Goal: Book appointment/travel/reservation

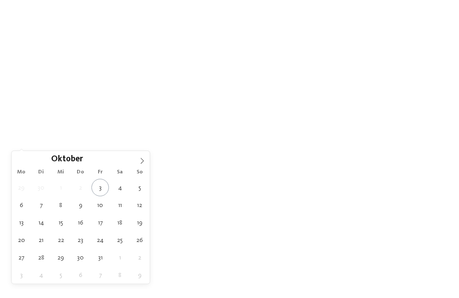
click at [146, 161] on span at bounding box center [141, 158] width 15 height 15
click at [140, 165] on span at bounding box center [141, 158] width 15 height 15
click at [141, 161] on icon at bounding box center [142, 161] width 6 height 6
type input "****"
click at [140, 165] on span at bounding box center [141, 158] width 15 height 15
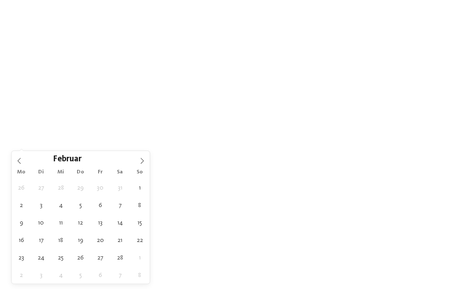
click at [139, 165] on span at bounding box center [141, 158] width 15 height 15
click at [138, 166] on span at bounding box center [141, 158] width 15 height 15
click at [134, 164] on span at bounding box center [141, 158] width 15 height 15
click at [138, 165] on span at bounding box center [141, 158] width 15 height 15
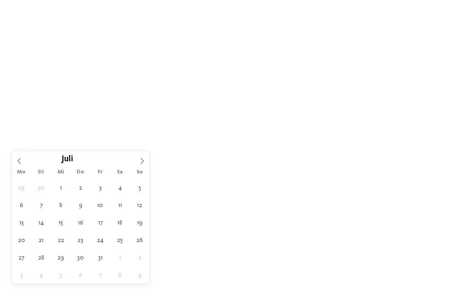
click at [139, 164] on icon at bounding box center [142, 161] width 6 height 6
type div "13.08.2026"
type input "****"
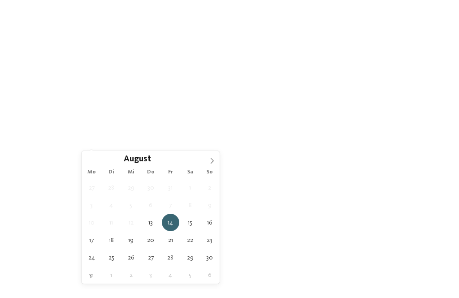
type div "19.08.2026"
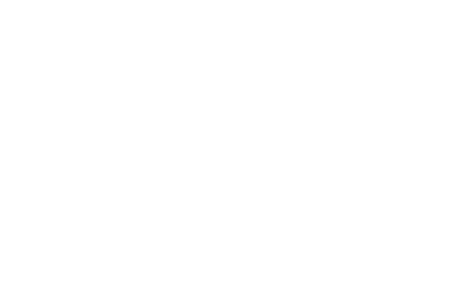
click at [278, 143] on div "Meine Wünsche" at bounding box center [255, 141] width 49 height 7
click at [212, 73] on div at bounding box center [211, 70] width 9 height 9
click at [358, 71] on div at bounding box center [354, 70] width 9 height 9
click at [241, 239] on span "übernehmen" at bounding box center [230, 242] width 38 height 6
click at [370, 147] on div "Weitere Filter anzeigen" at bounding box center [369, 142] width 16 height 16
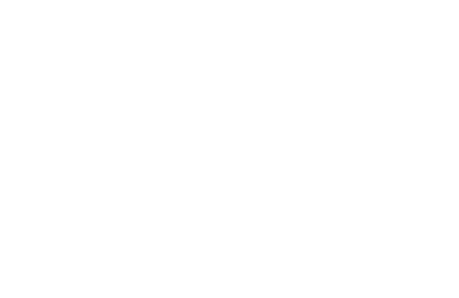
click at [325, 208] on div "übernehmen" at bounding box center [229, 217] width 260 height 18
click at [418, 143] on link "Hotel finden" at bounding box center [413, 142] width 67 height 16
click at [63, 170] on div "Neu ab Winter 2025" at bounding box center [121, 145] width 207 height 116
click at [291, 105] on div "Vorname" at bounding box center [311, 117] width 147 height 25
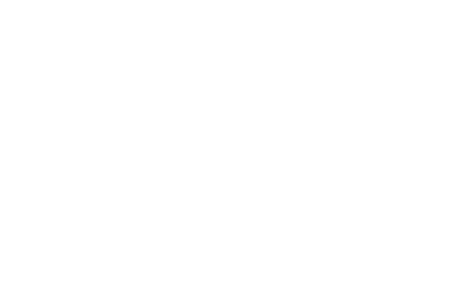
click at [277, 116] on input "Vorname" at bounding box center [311, 122] width 147 height 13
